Goal: Information Seeking & Learning: Learn about a topic

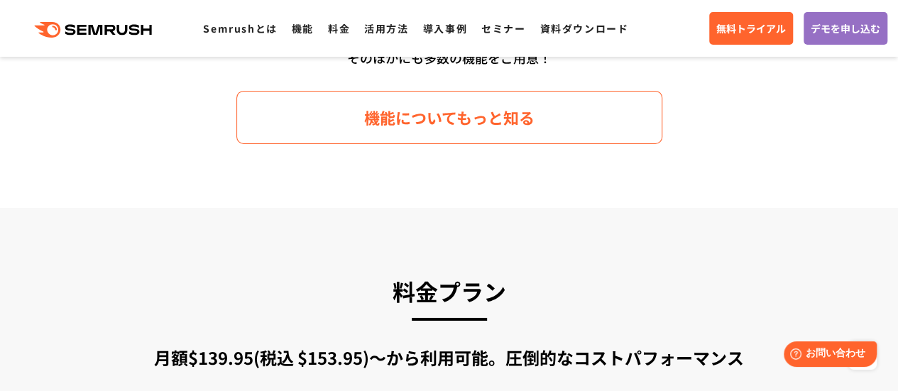
scroll to position [2485, 0]
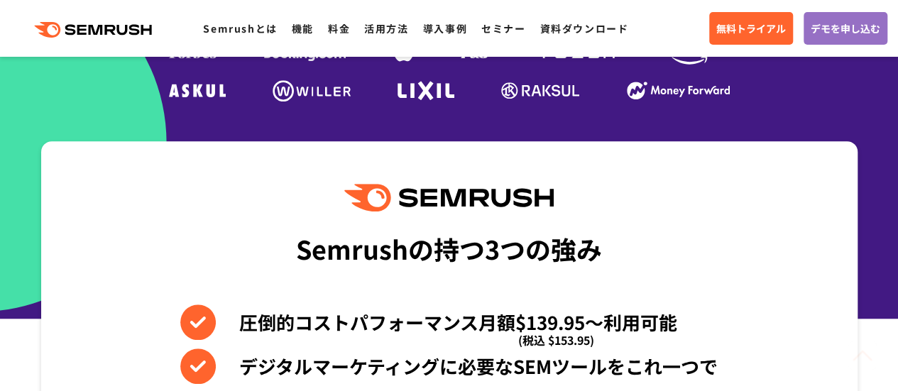
scroll to position [497, 0]
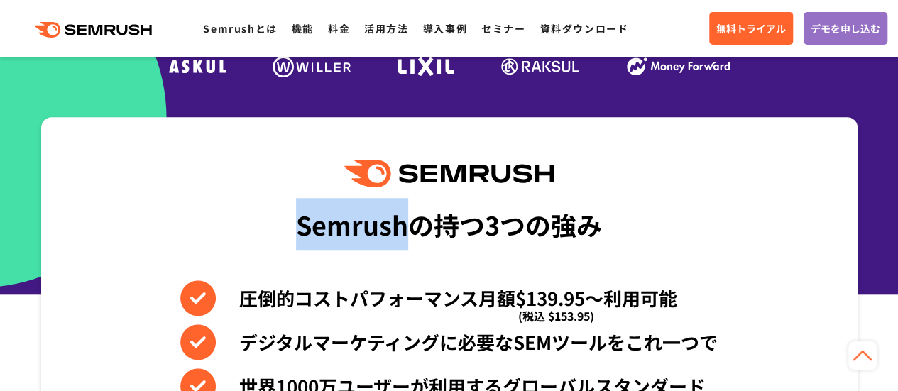
drag, startPoint x: 301, startPoint y: 234, endPoint x: 402, endPoint y: 227, distance: 101.1
click at [402, 227] on div "Semrushの持つ3つの強み" at bounding box center [449, 224] width 306 height 53
copy div "Semrush"
